Goal: Book appointment/travel/reservation

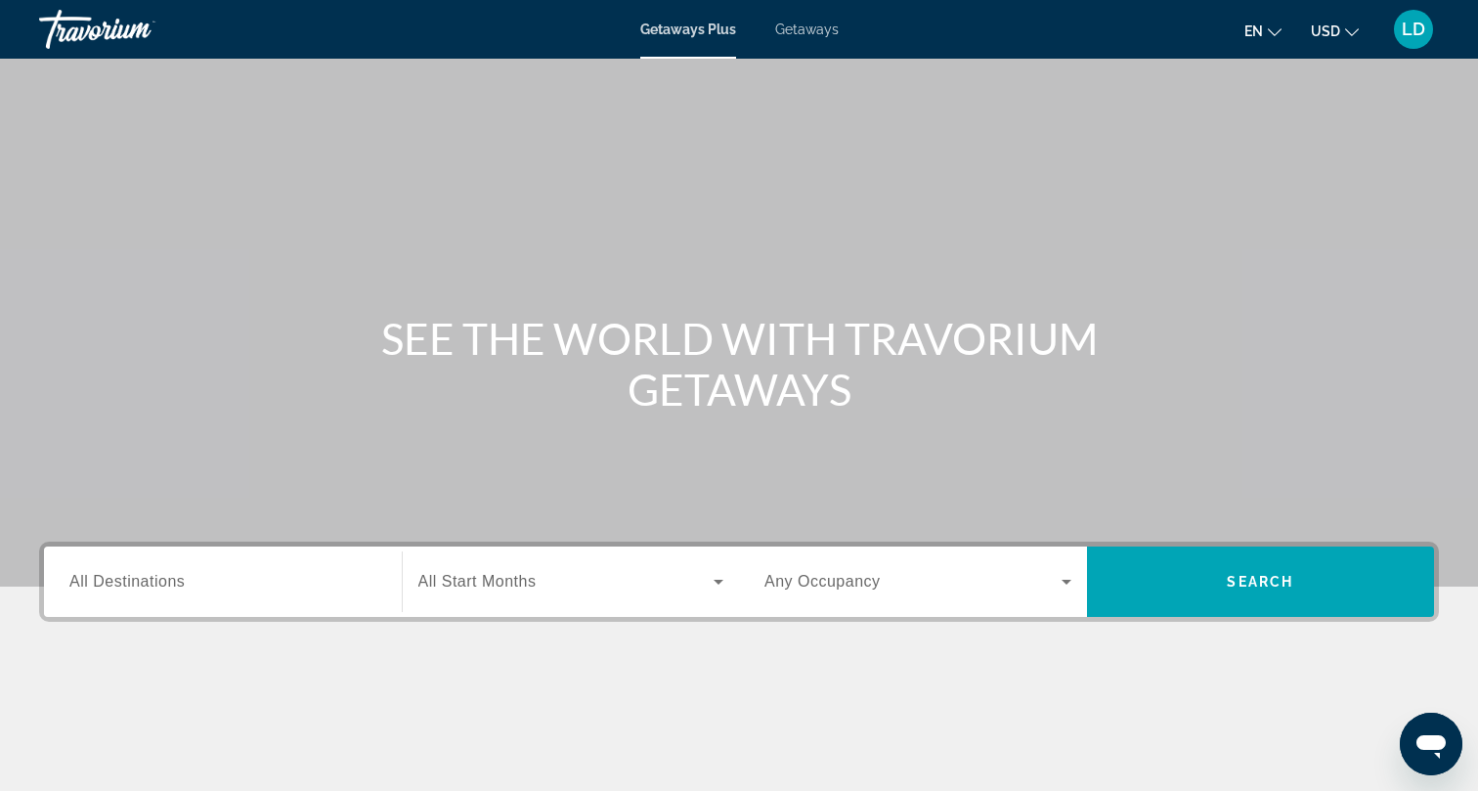
click at [188, 583] on input "Destination All Destinations" at bounding box center [222, 582] width 307 height 23
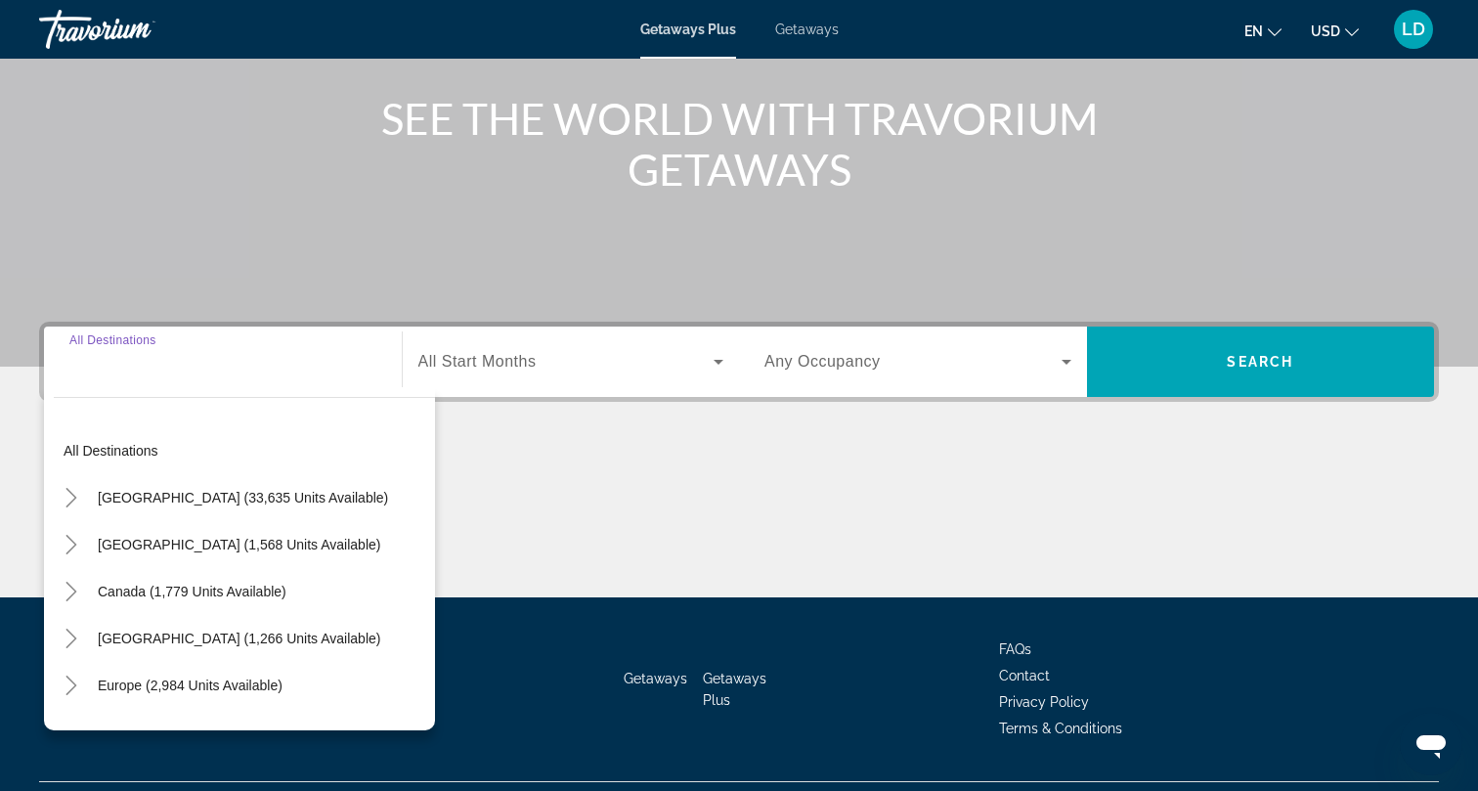
scroll to position [266, 0]
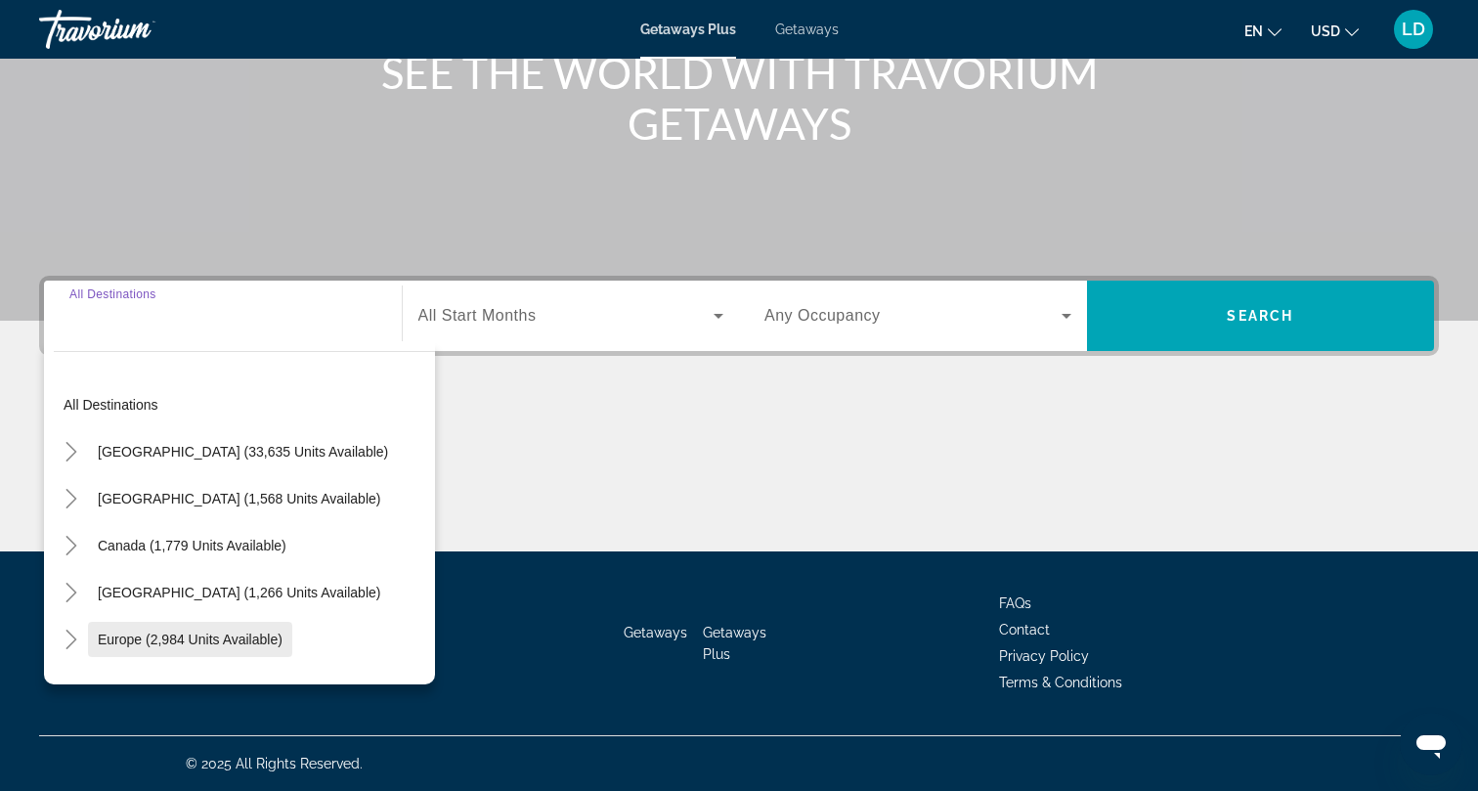
click at [202, 646] on span "Europe (2,984 units available)" at bounding box center [190, 639] width 185 height 16
type input "**********"
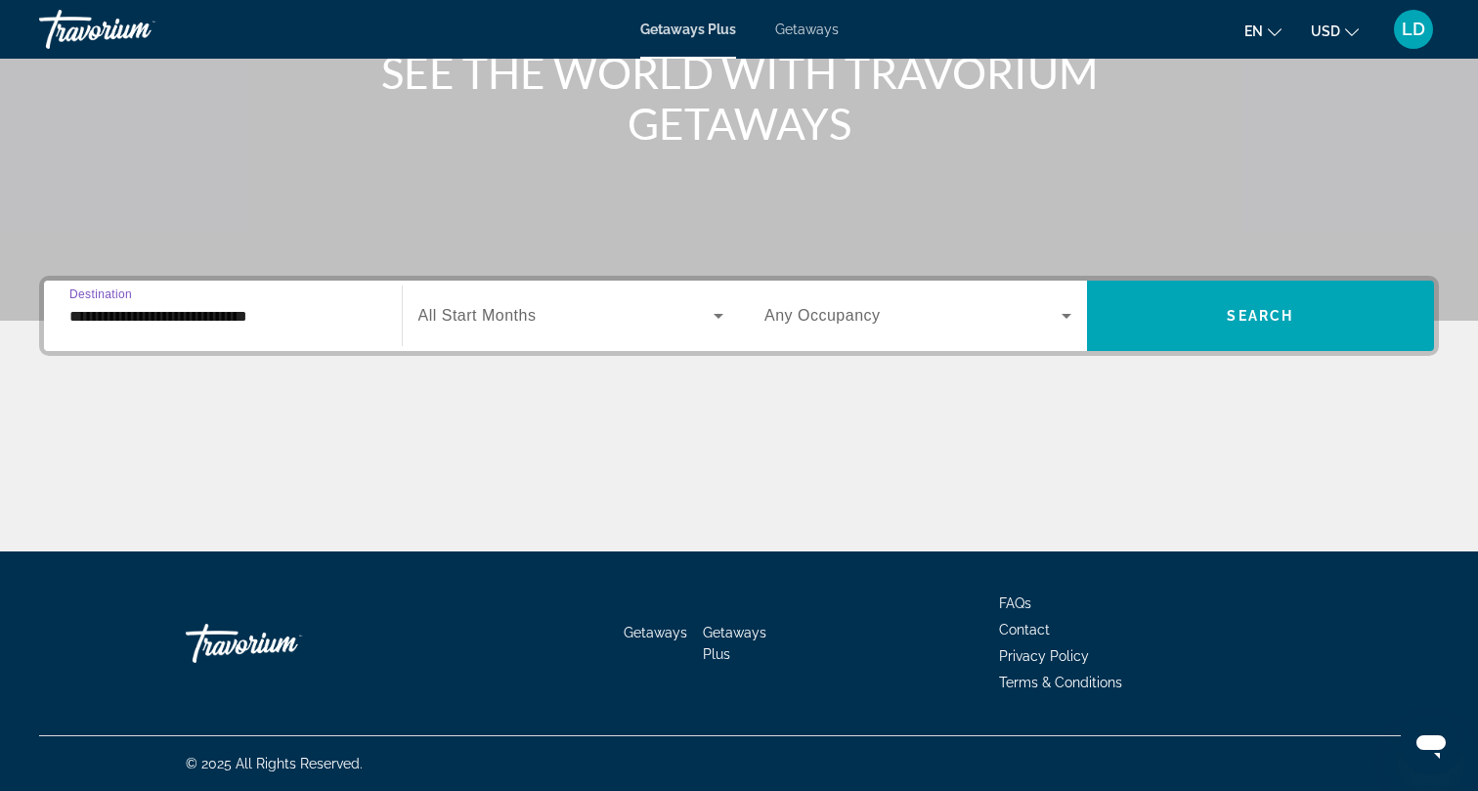
click at [566, 313] on span "Search widget" at bounding box center [566, 315] width 296 height 23
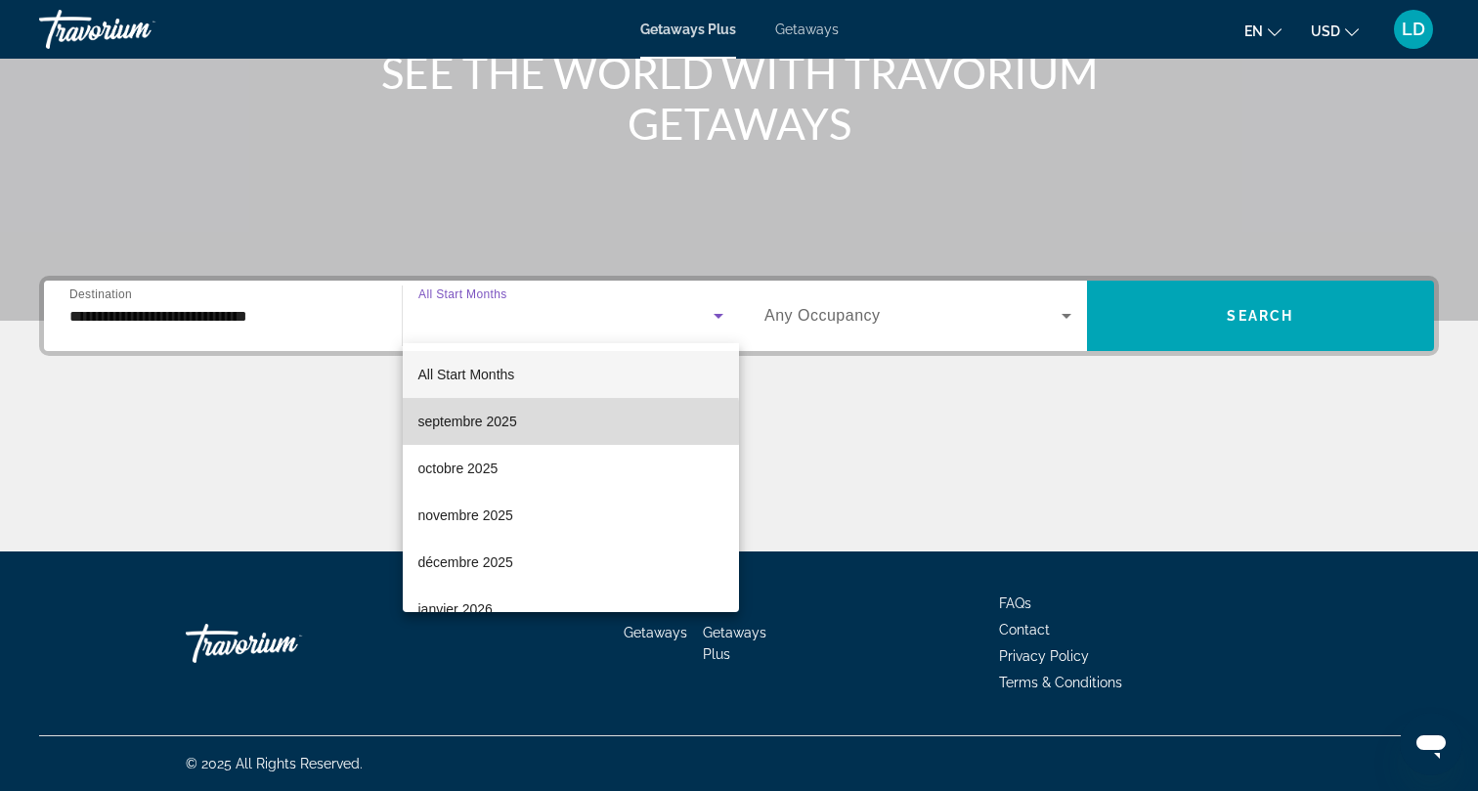
click at [522, 422] on mat-option "septembre 2025" at bounding box center [571, 421] width 337 height 47
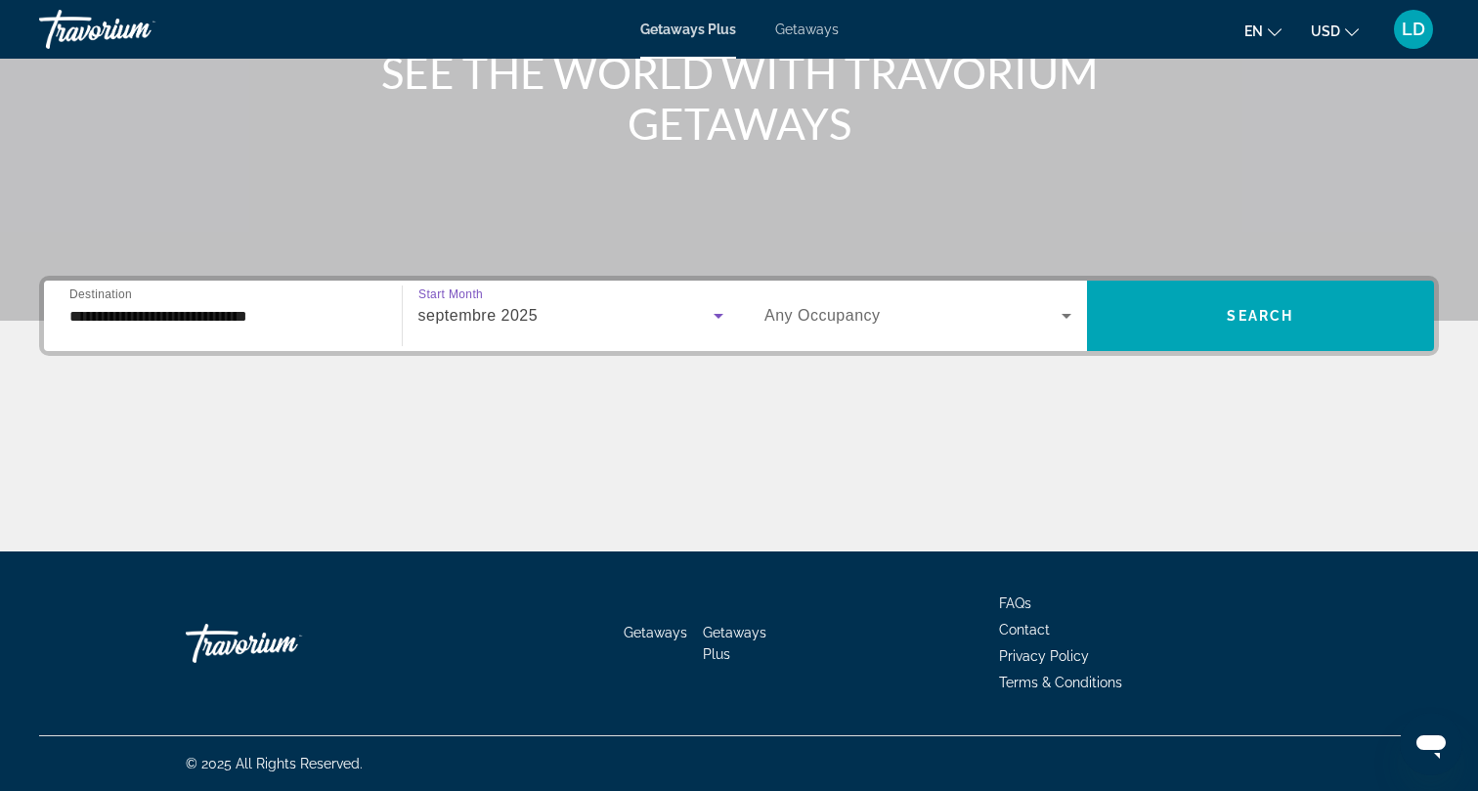
click at [1041, 324] on span "Search widget" at bounding box center [912, 315] width 297 height 23
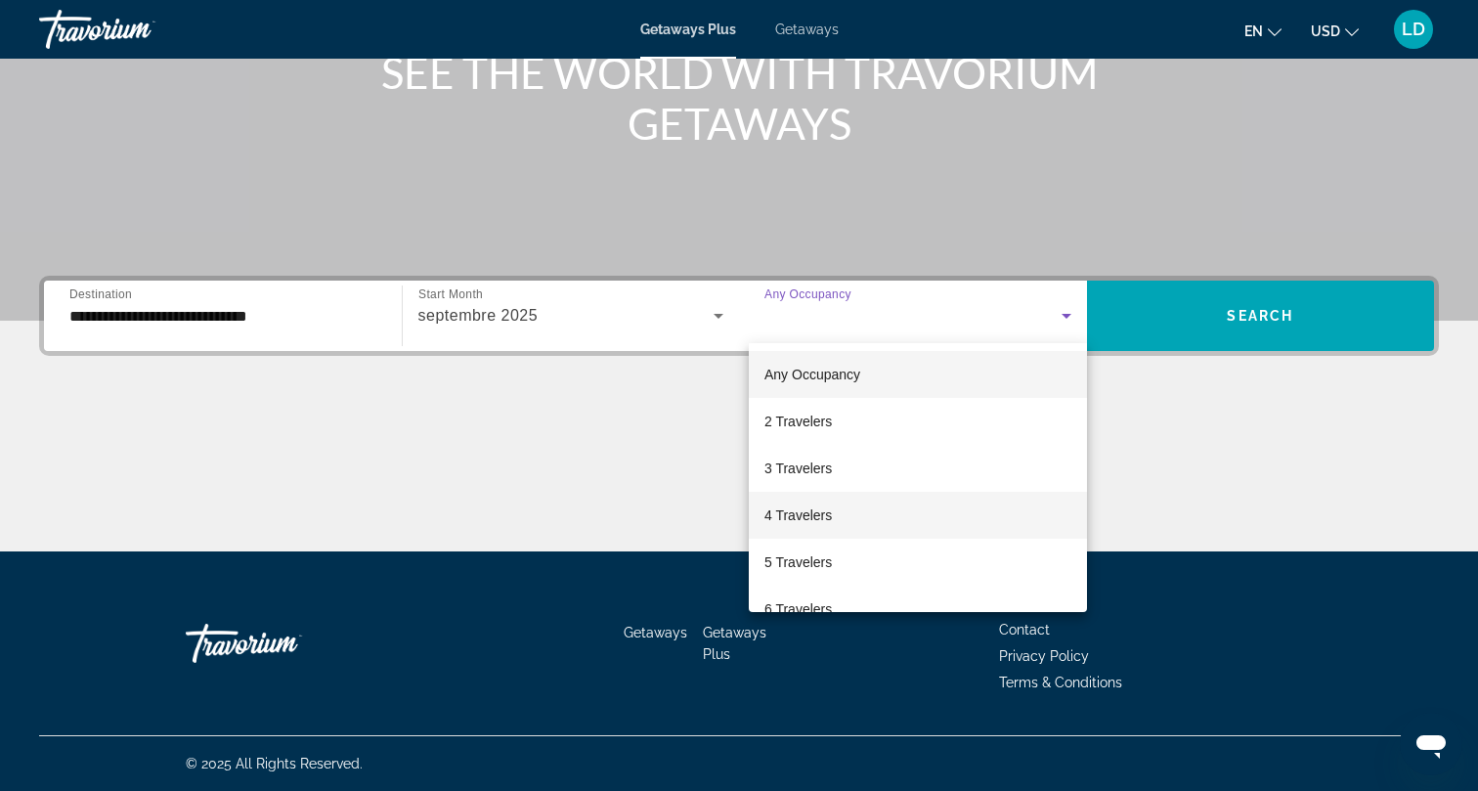
click at [874, 522] on mat-option "4 Travelers" at bounding box center [918, 515] width 338 height 47
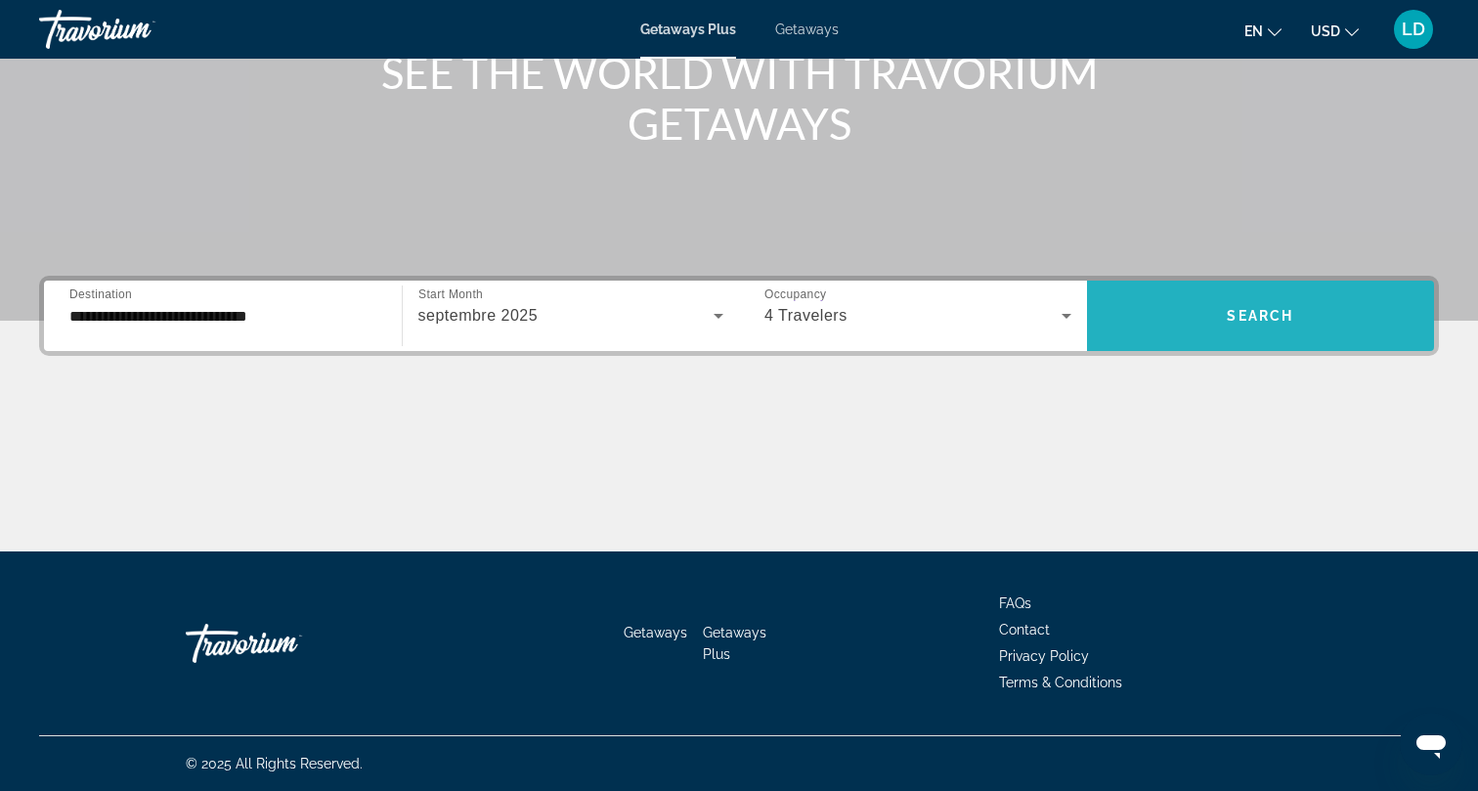
click at [1327, 319] on span "Search widget" at bounding box center [1261, 315] width 348 height 47
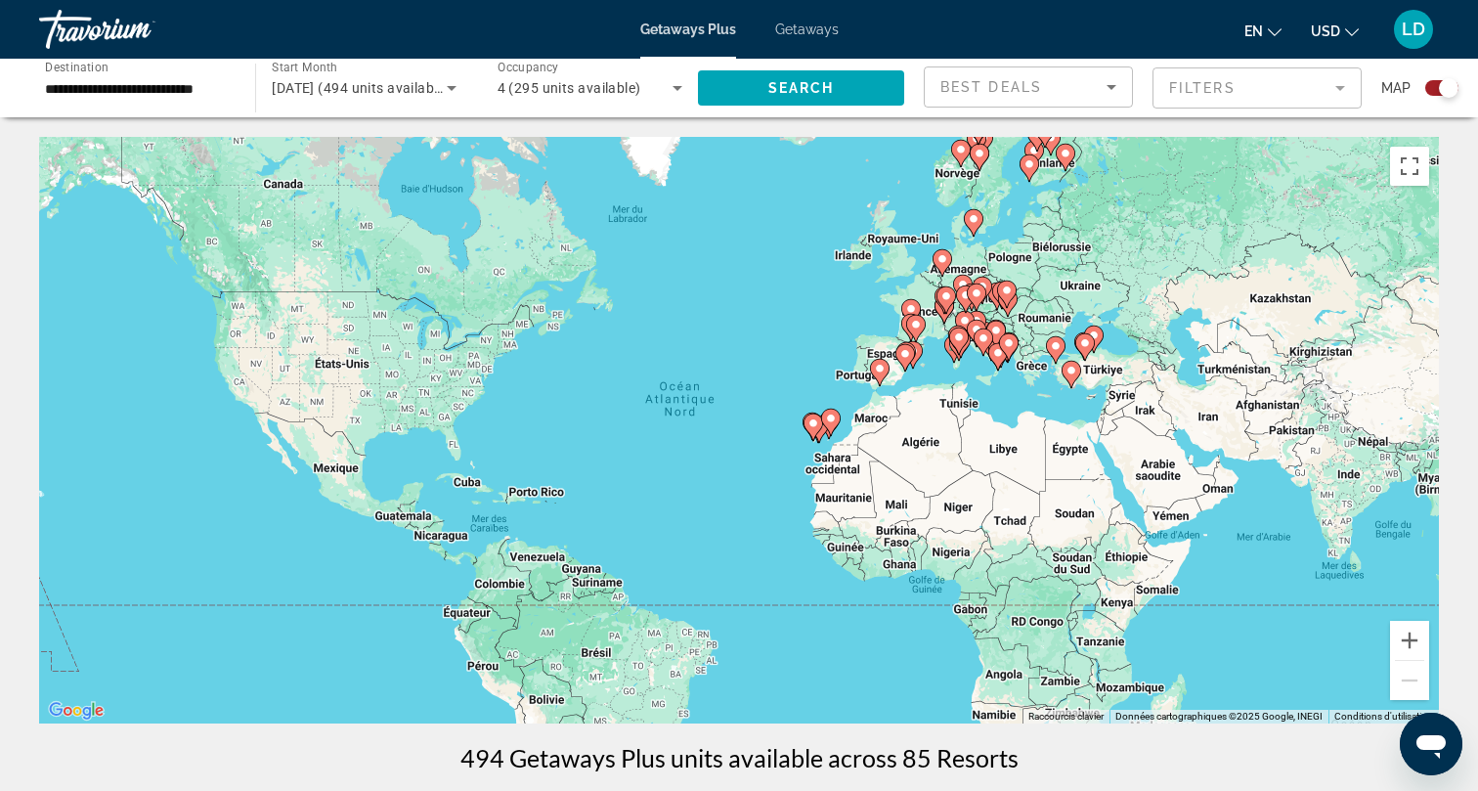
click at [891, 377] on div "Pour activer le glissement avec le clavier, appuyez sur Alt+Entrée. Une fois ce…" at bounding box center [739, 430] width 1400 height 587
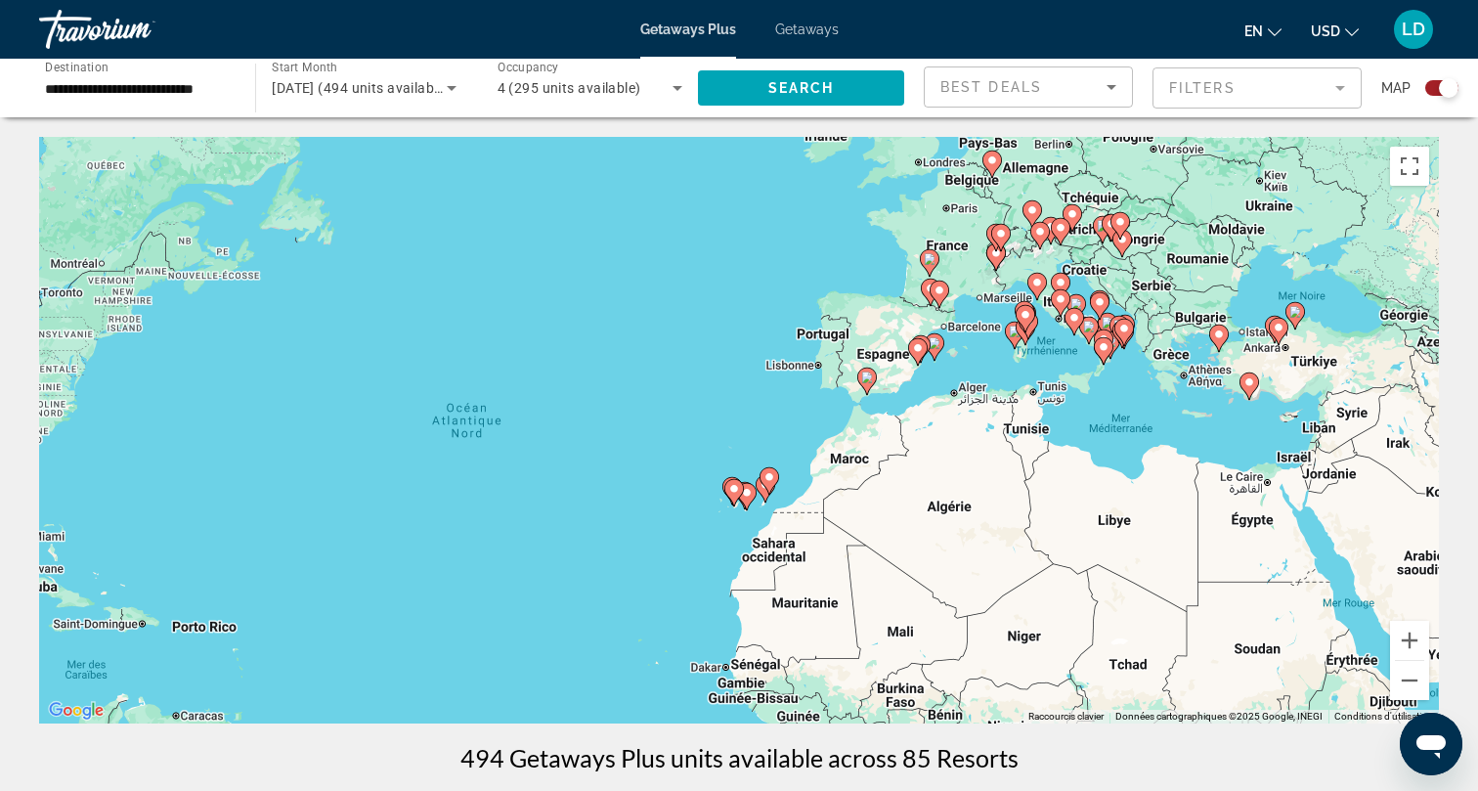
click at [891, 377] on div "Pour activer le glissement avec le clavier, appuyez sur Alt+Entrée. Une fois ce…" at bounding box center [739, 430] width 1400 height 587
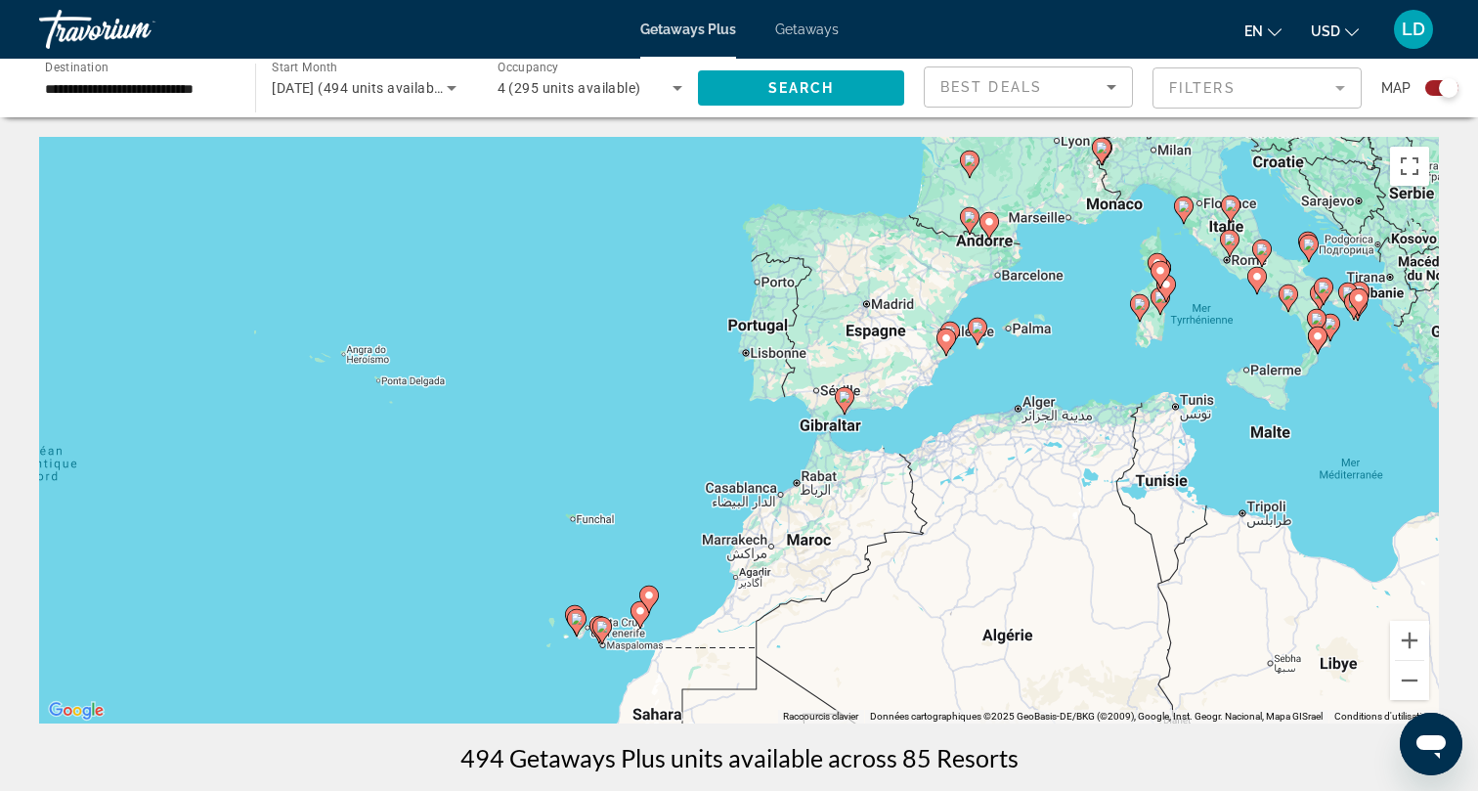
click at [885, 376] on div "Pour activer le glissement avec le clavier, appuyez sur Alt+Entrée. Une fois ce…" at bounding box center [739, 430] width 1400 height 587
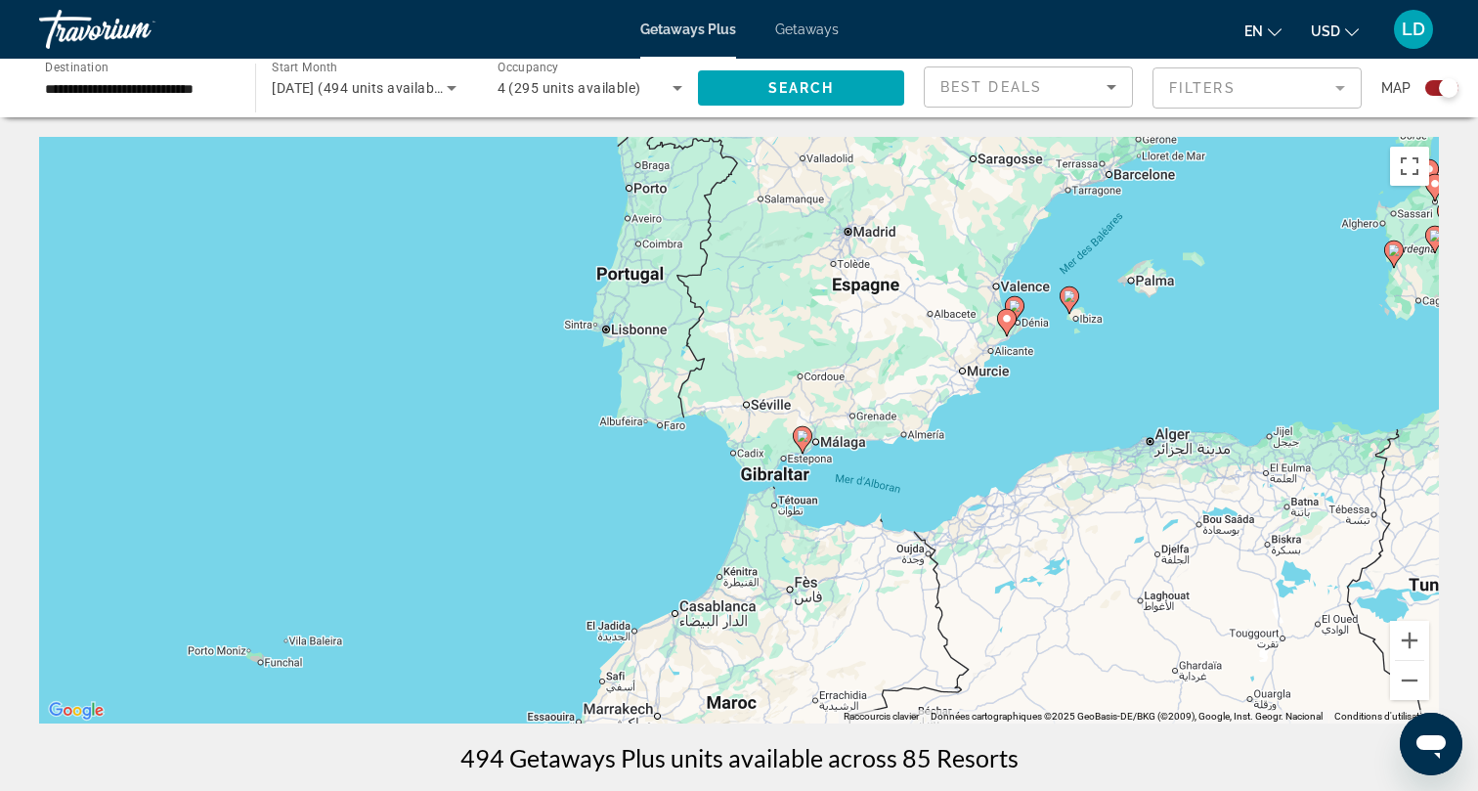
click at [829, 401] on div "Pour activer le glissement avec le clavier, appuyez sur Alt+Entrée. Une fois ce…" at bounding box center [739, 430] width 1400 height 587
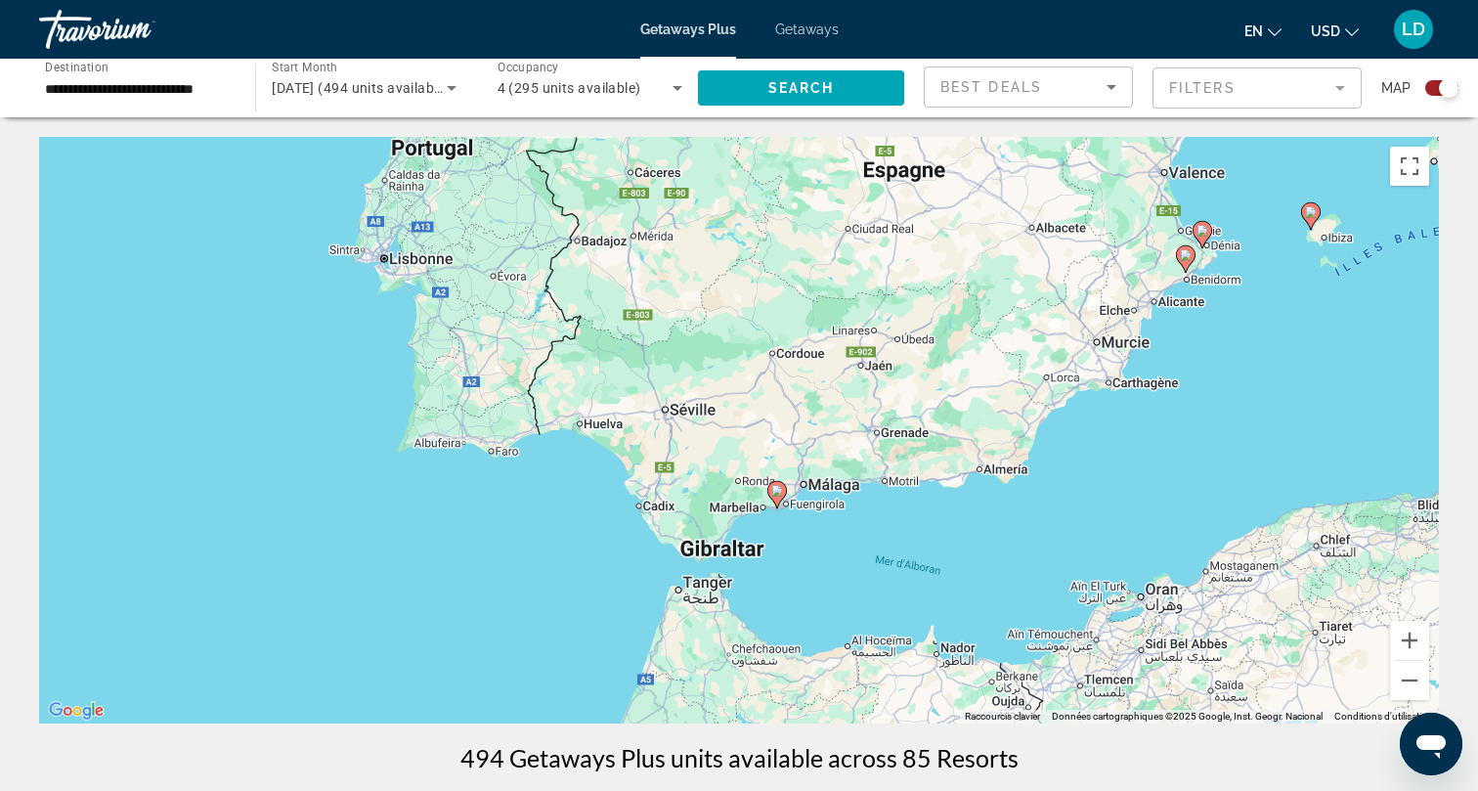
click at [746, 482] on div "Pour activer le glissement avec le clavier, appuyez sur Alt+Entrée. Une fois ce…" at bounding box center [739, 430] width 1400 height 587
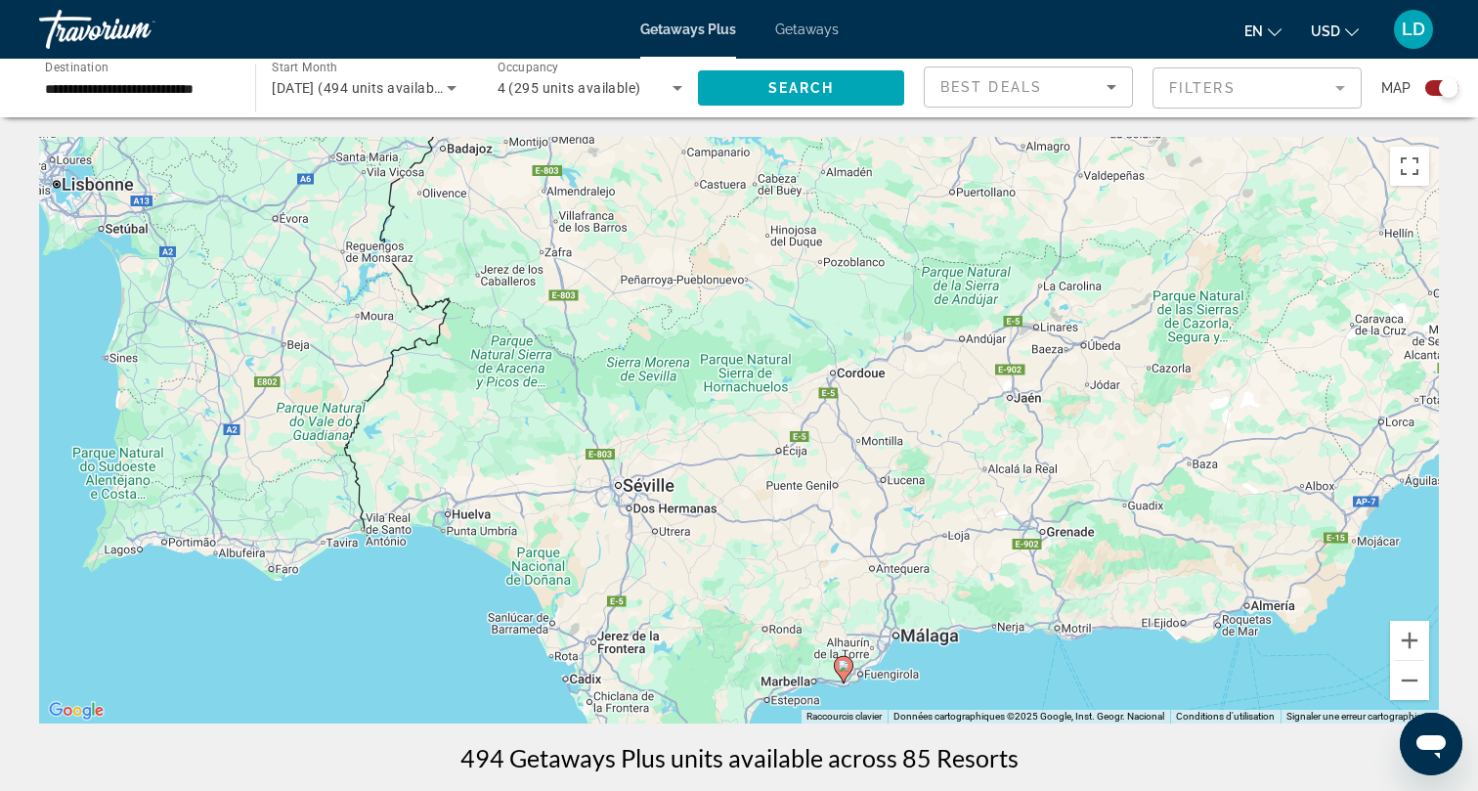
drag, startPoint x: 253, startPoint y: 270, endPoint x: 285, endPoint y: 414, distance: 148.2
click at [286, 415] on div "Pour activer le glissement avec le clavier, appuyez sur Alt+Entrée. Une fois ce…" at bounding box center [739, 430] width 1400 height 587
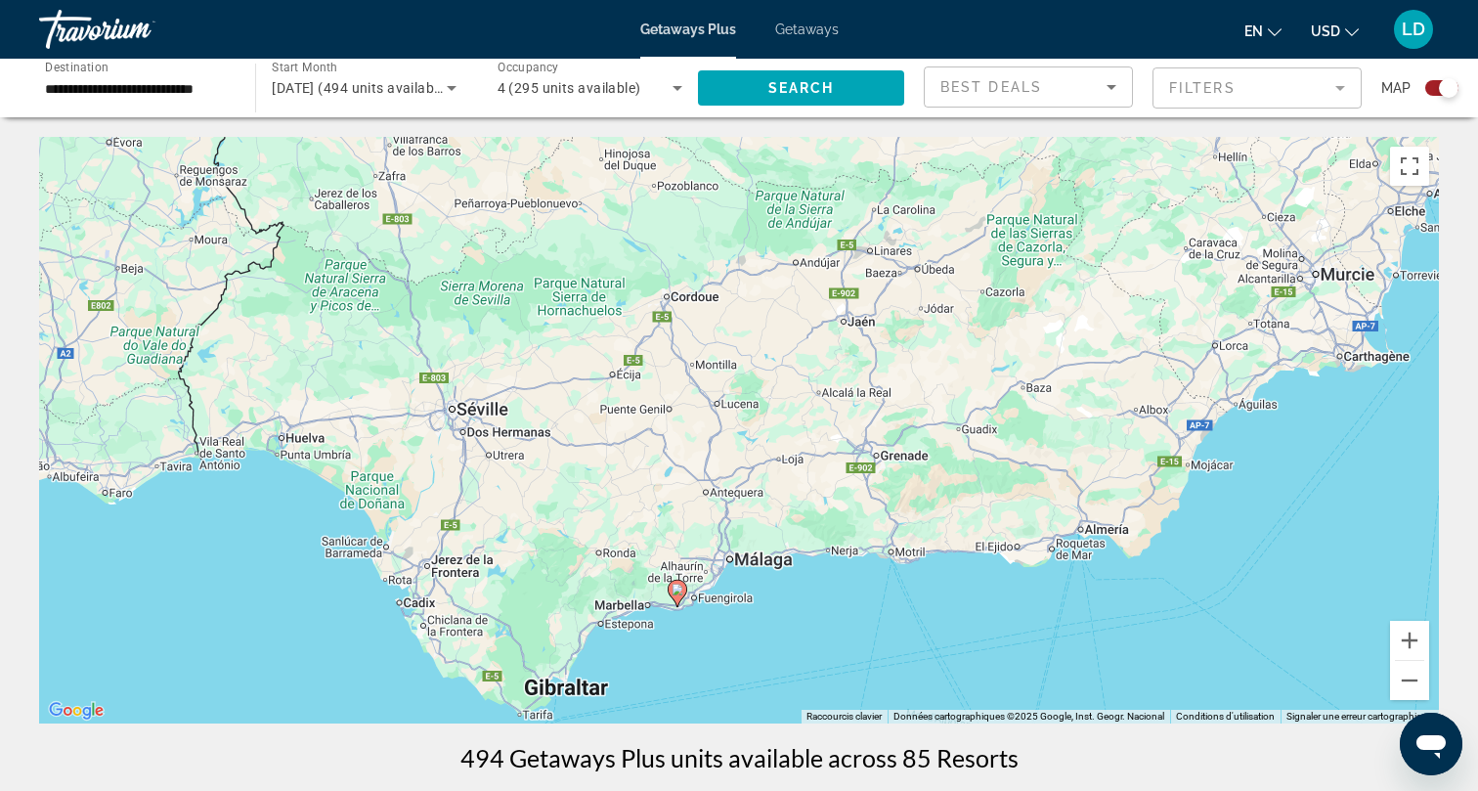
drag, startPoint x: 373, startPoint y: 415, endPoint x: 199, endPoint y: 312, distance: 202.5
click at [199, 312] on div "Pour activer le glissement avec le clavier, appuyez sur Alt+Entrée. Une fois ce…" at bounding box center [739, 430] width 1400 height 587
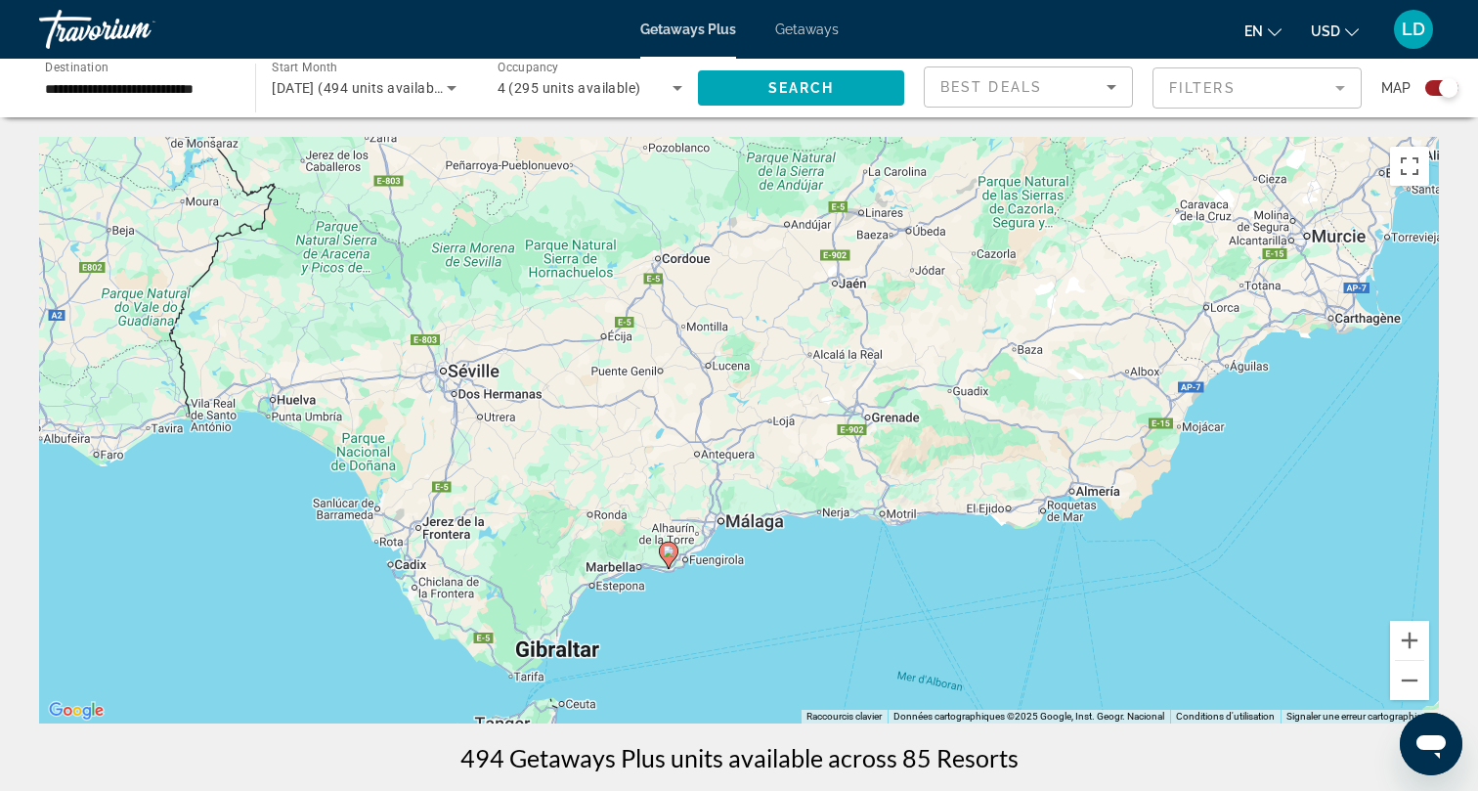
click at [667, 554] on image "Main content" at bounding box center [669, 551] width 12 height 12
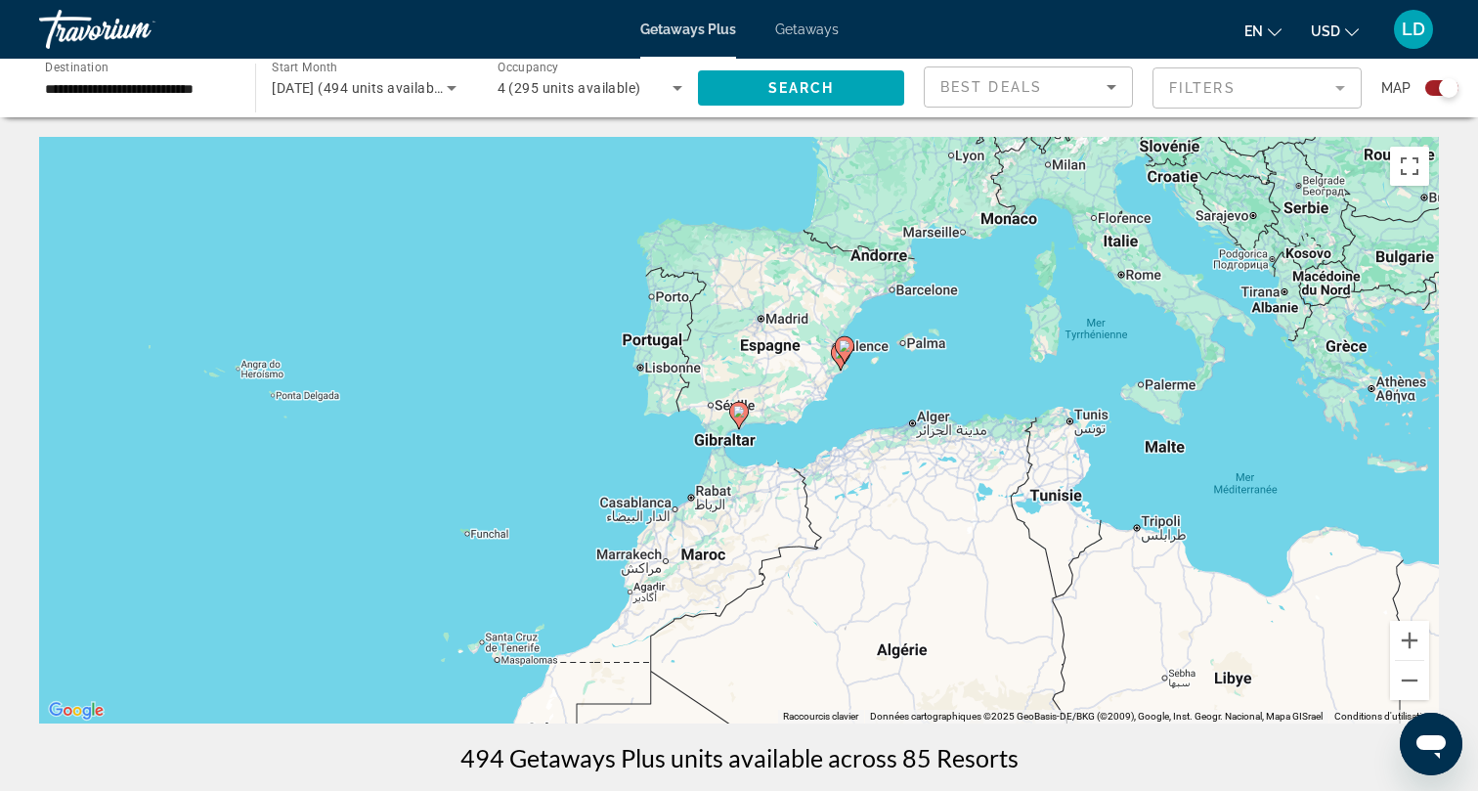
click at [737, 409] on image "Main content" at bounding box center [739, 412] width 12 height 12
type input "**********"
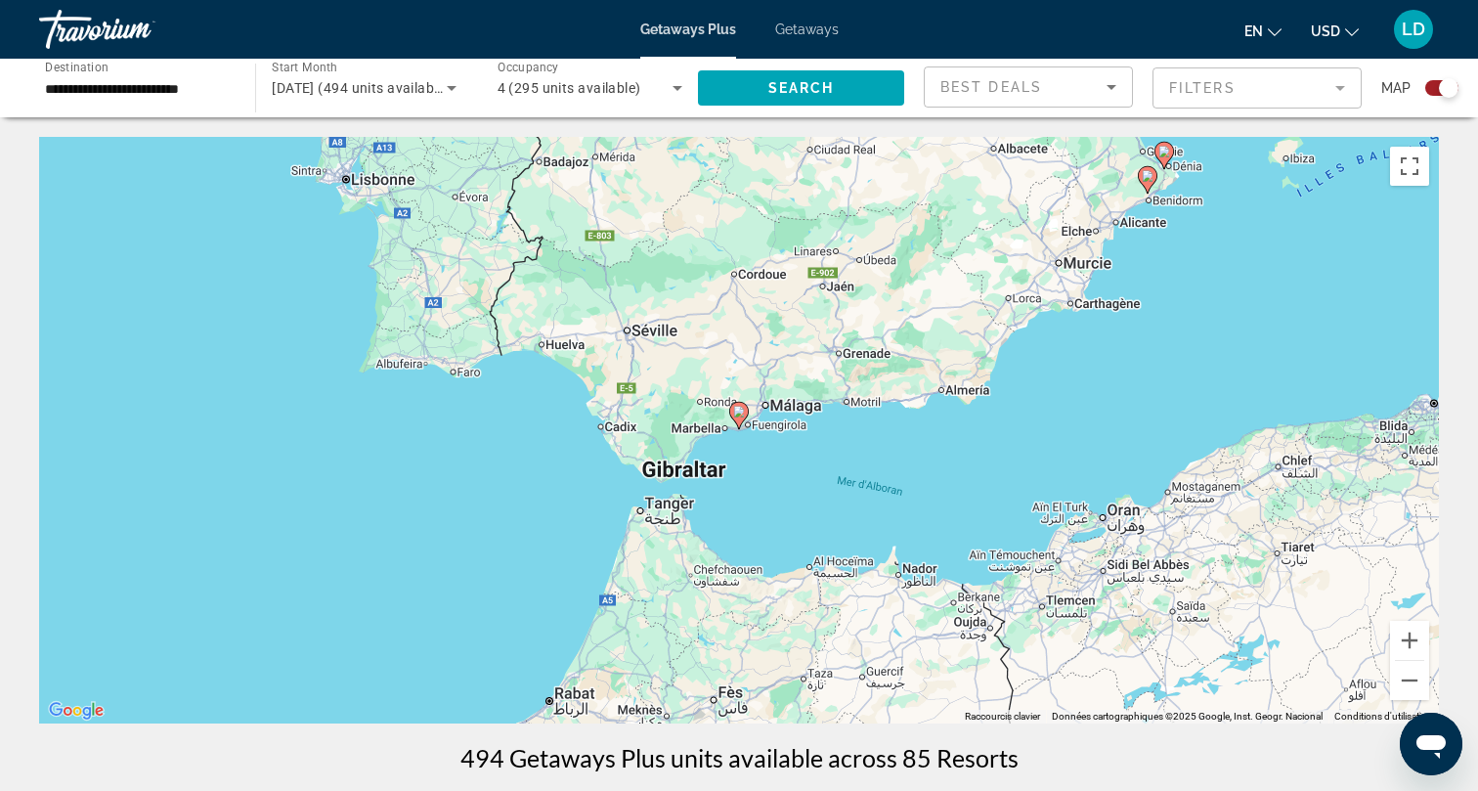
click at [737, 409] on image "Main content" at bounding box center [739, 412] width 12 height 12
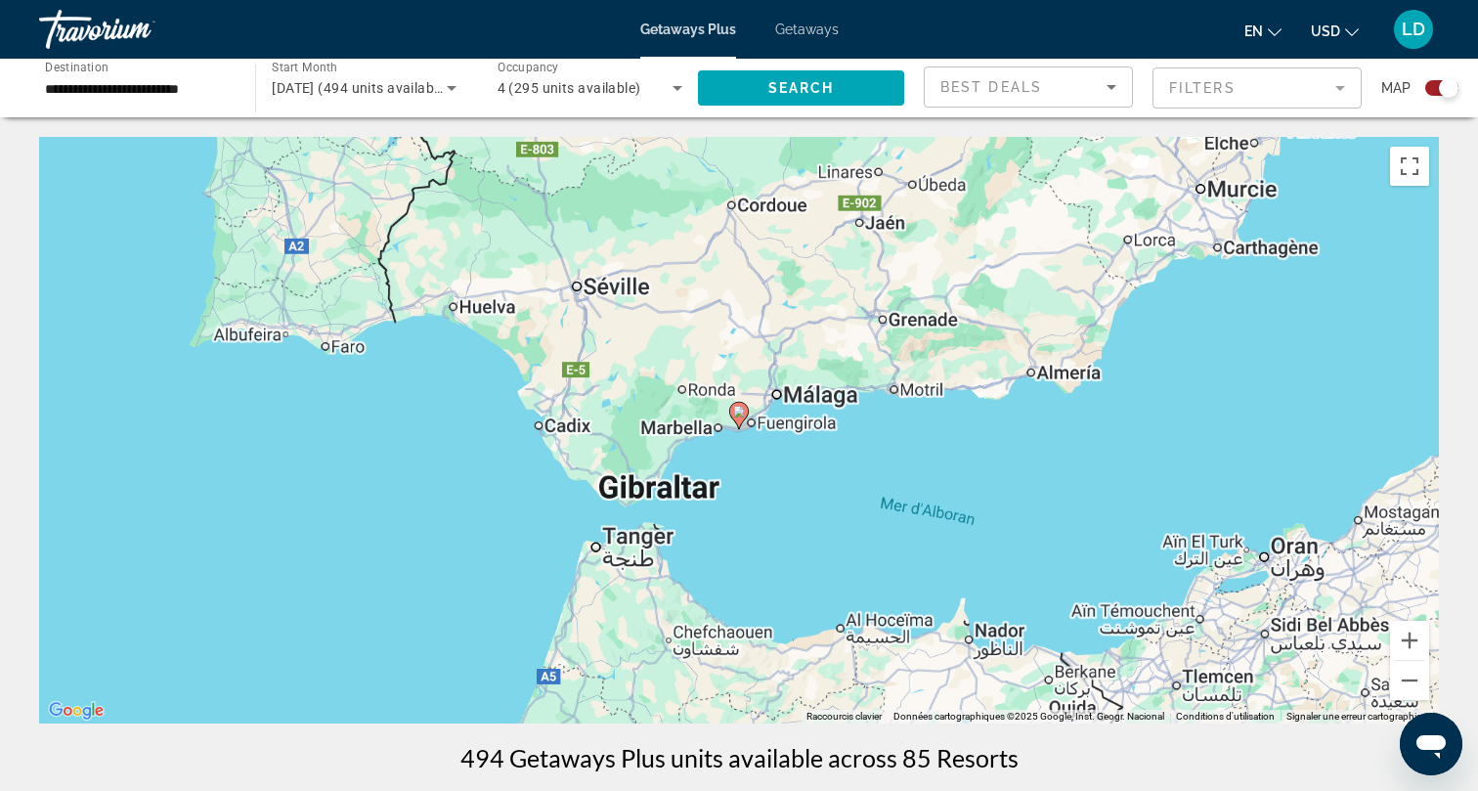
click at [737, 409] on image "Main content" at bounding box center [739, 412] width 12 height 12
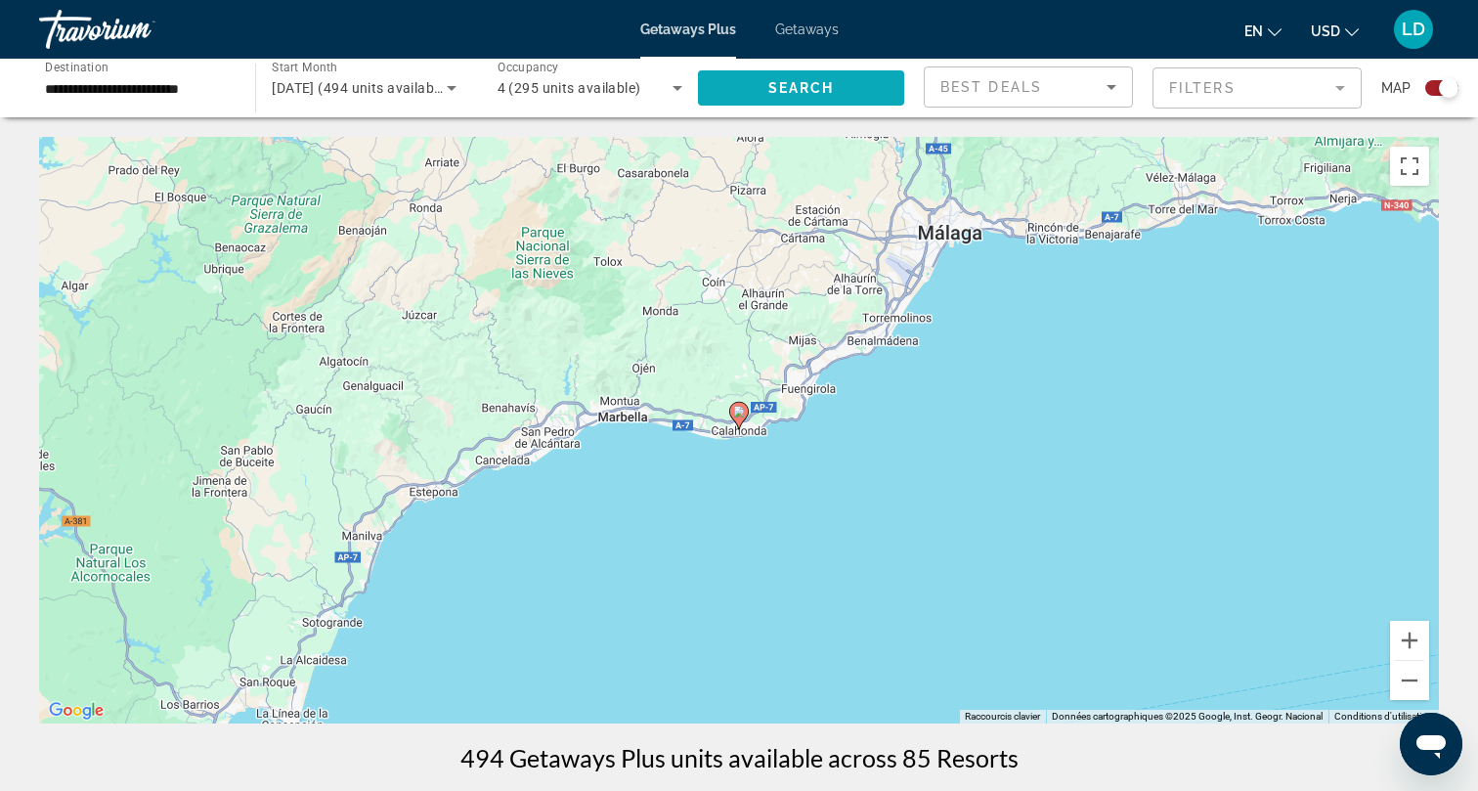
click at [804, 88] on span "Search" at bounding box center [801, 88] width 66 height 16
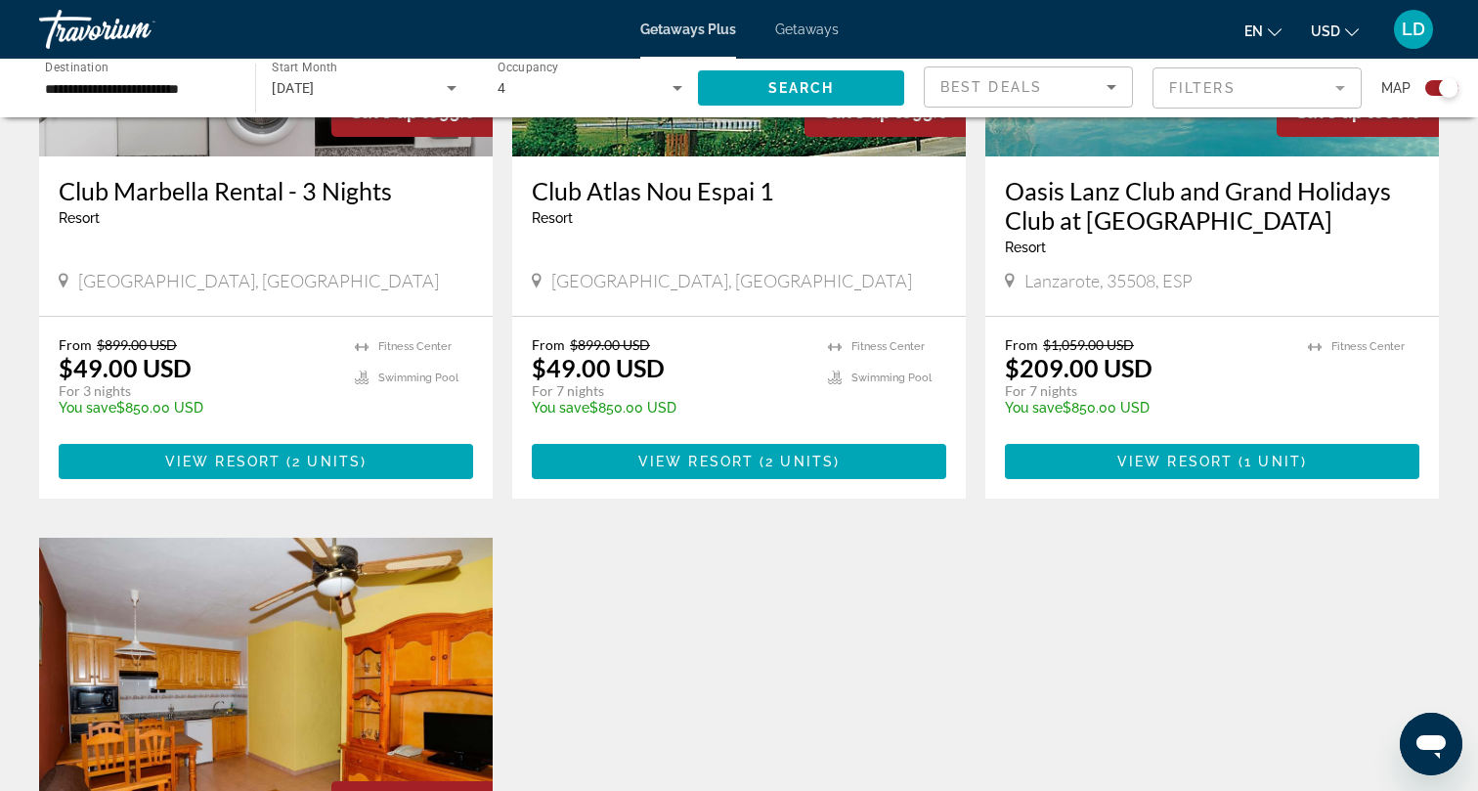
scroll to position [927, 0]
